Goal: Find specific page/section

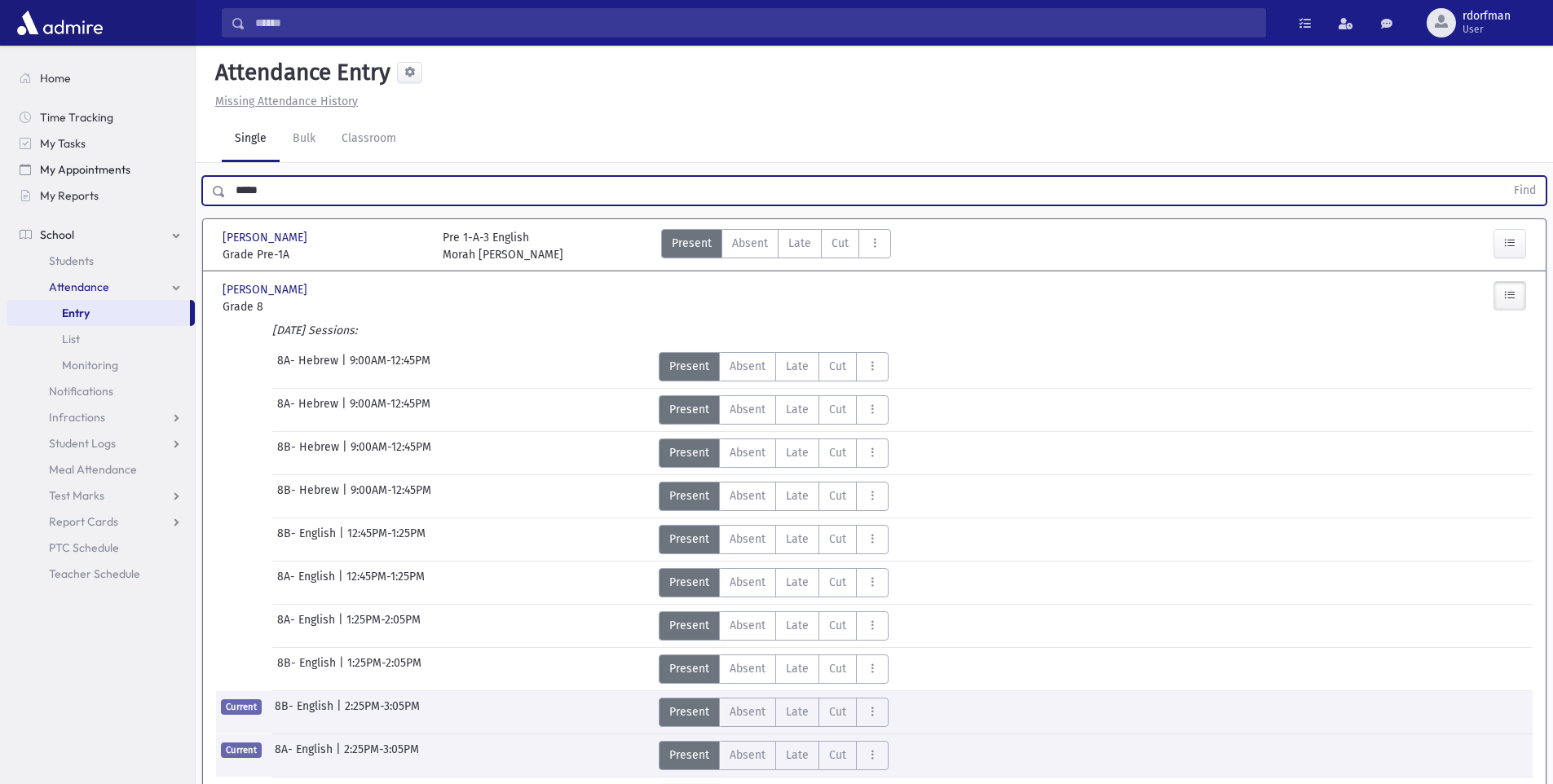
drag, startPoint x: 338, startPoint y: 189, endPoint x: 178, endPoint y: 181, distance: 160.2
click at [178, 181] on div "Search Results Students" at bounding box center [776, 494] width 1553 height 989
type input "******"
click at [1504, 177] on button "Find" at bounding box center [1525, 191] width 42 height 28
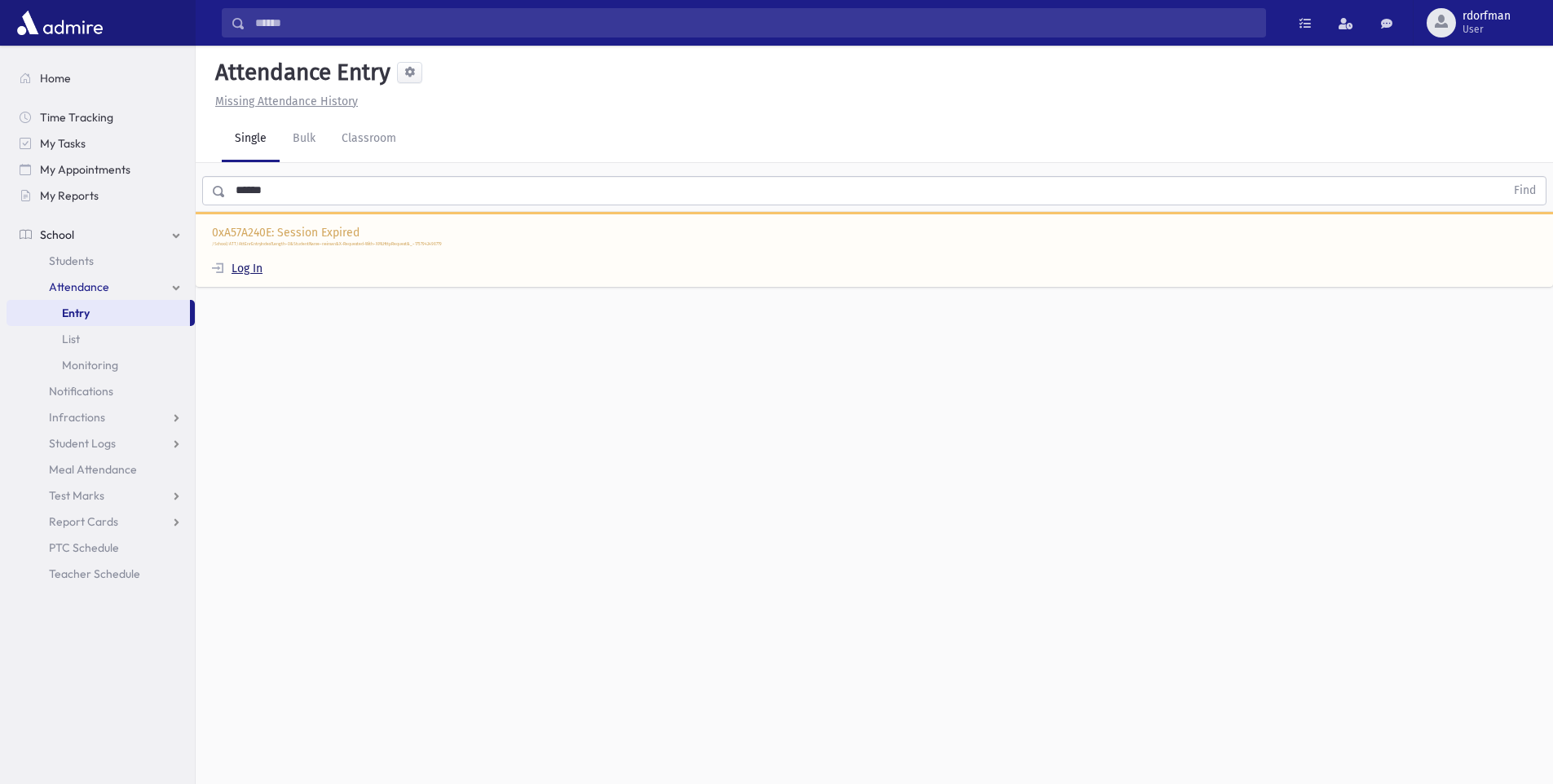
click at [240, 265] on link "Log In" at bounding box center [237, 268] width 51 height 14
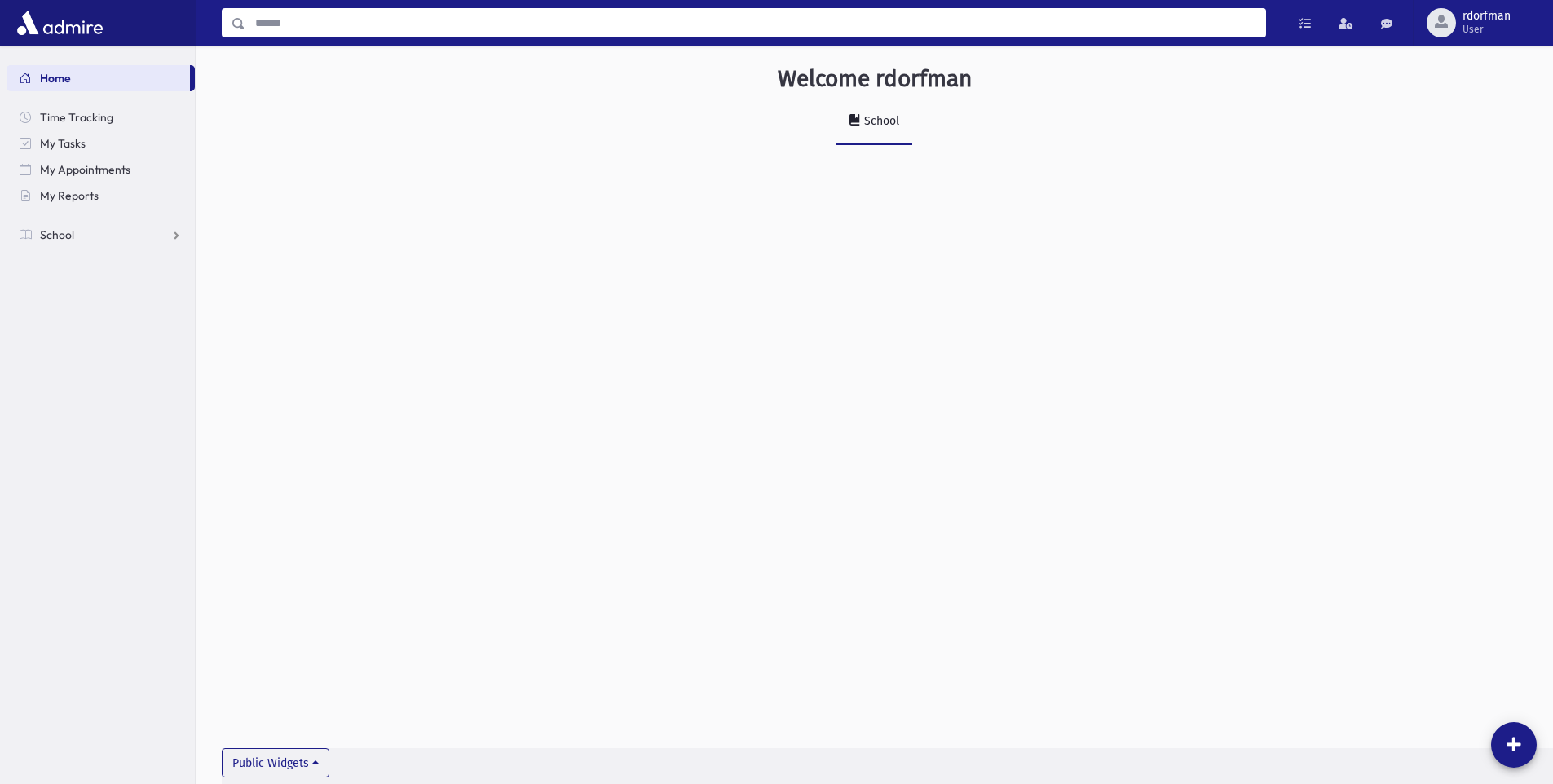
click at [275, 27] on input "Search" at bounding box center [756, 23] width 1020 height 30
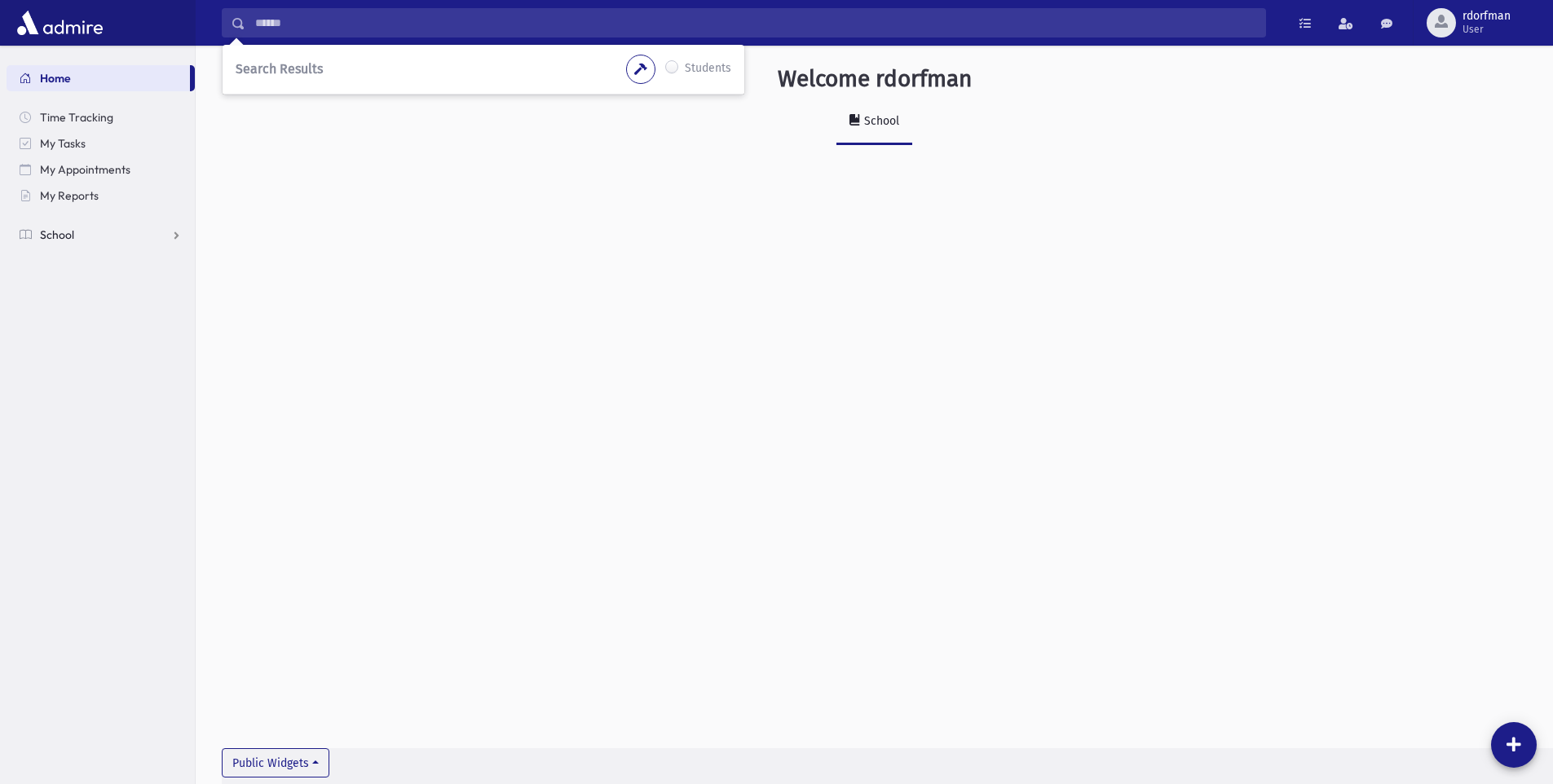
click at [45, 233] on span "School" at bounding box center [57, 234] width 34 height 15
click at [73, 257] on span "Students" at bounding box center [71, 260] width 45 height 15
